Goal: Transaction & Acquisition: Purchase product/service

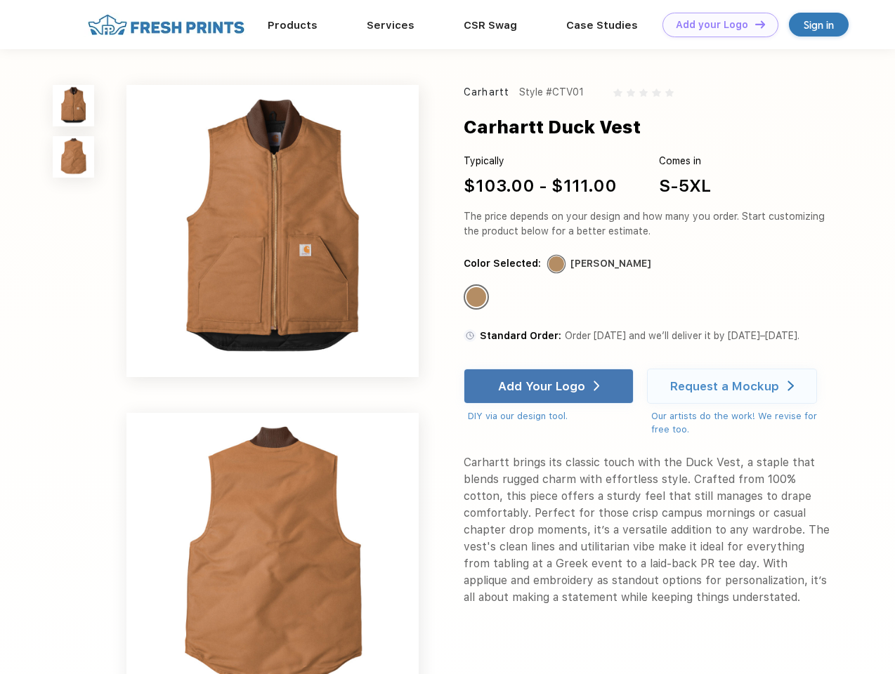
click at [715, 25] on link "Add your Logo Design Tool" at bounding box center [720, 25] width 116 height 25
click at [0, 0] on div "Design Tool" at bounding box center [0, 0] width 0 height 0
click at [754, 24] on link "Add your Logo Design Tool" at bounding box center [720, 25] width 116 height 25
click at [74, 105] on img at bounding box center [73, 105] width 41 height 41
click at [74, 157] on img at bounding box center [73, 156] width 41 height 41
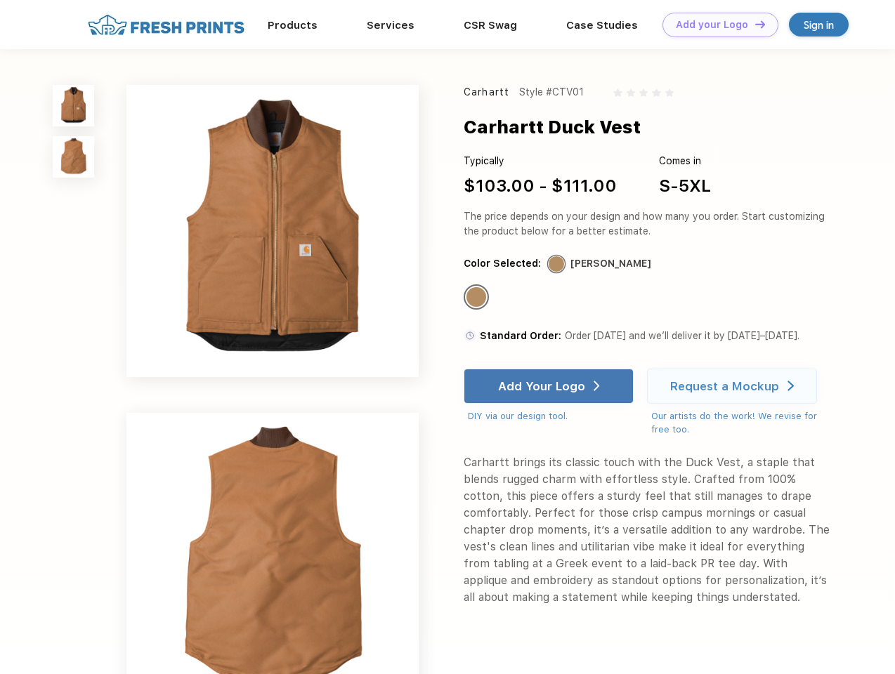
click at [478, 298] on div "Standard Color" at bounding box center [476, 297] width 20 height 20
click at [550, 386] on div "Add Your Logo" at bounding box center [541, 386] width 87 height 14
click at [734, 386] on div "Request a Mockup" at bounding box center [724, 386] width 109 height 14
